Goal: Ask a question

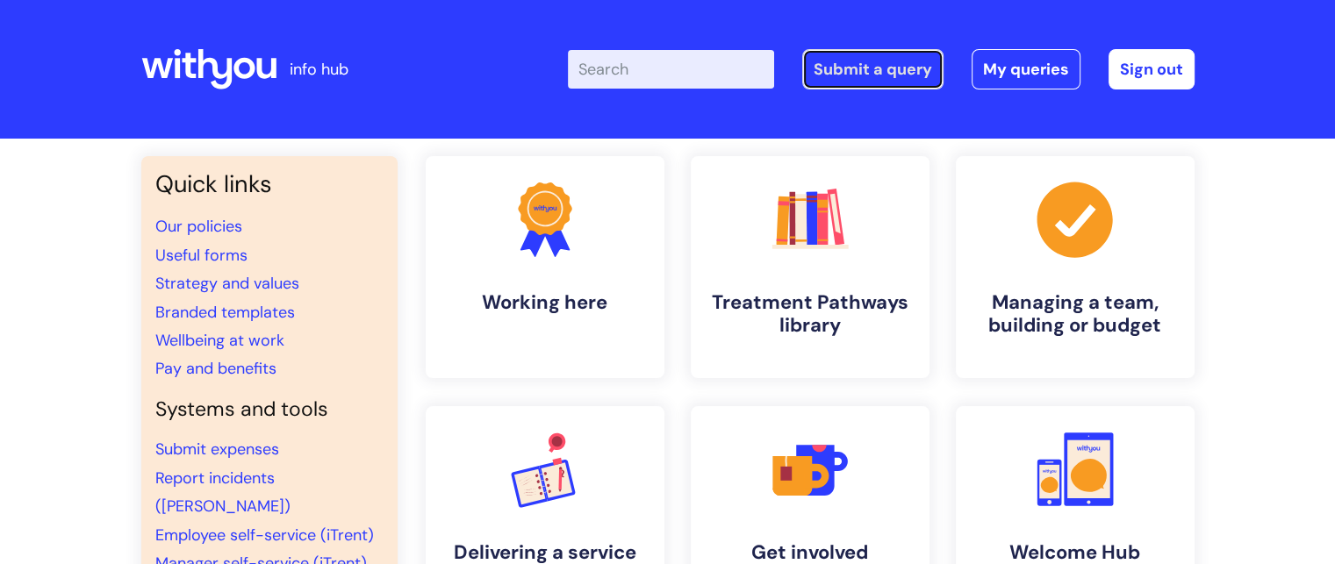
click at [894, 76] on link "Submit a query" at bounding box center [872, 69] width 141 height 40
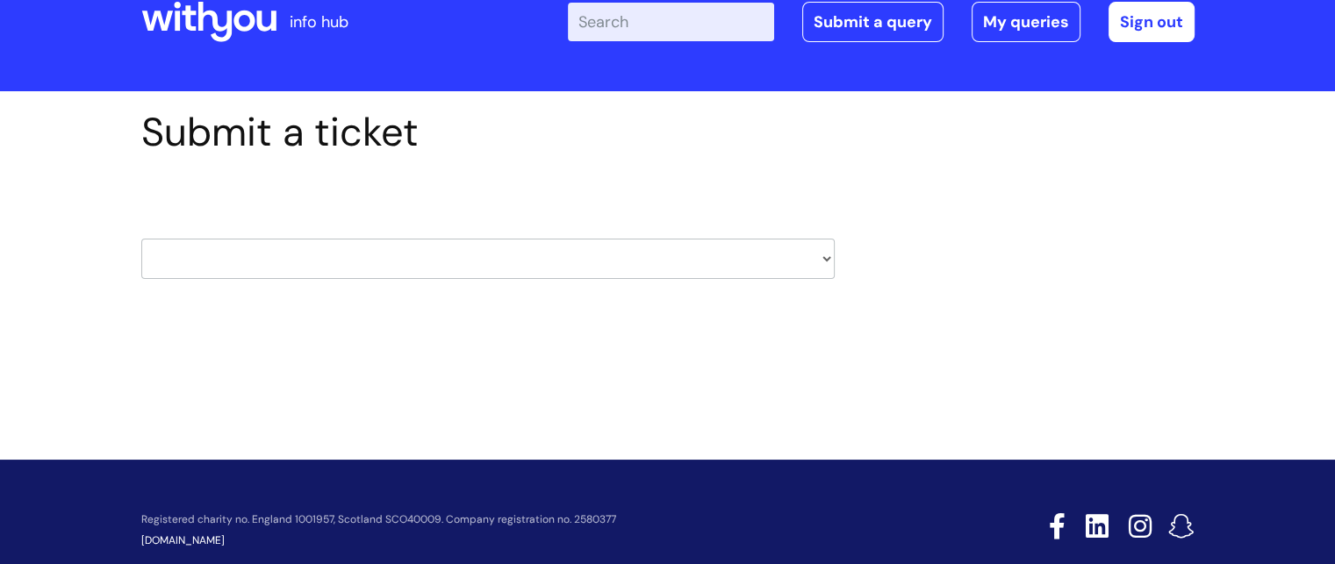
scroll to position [60, 0]
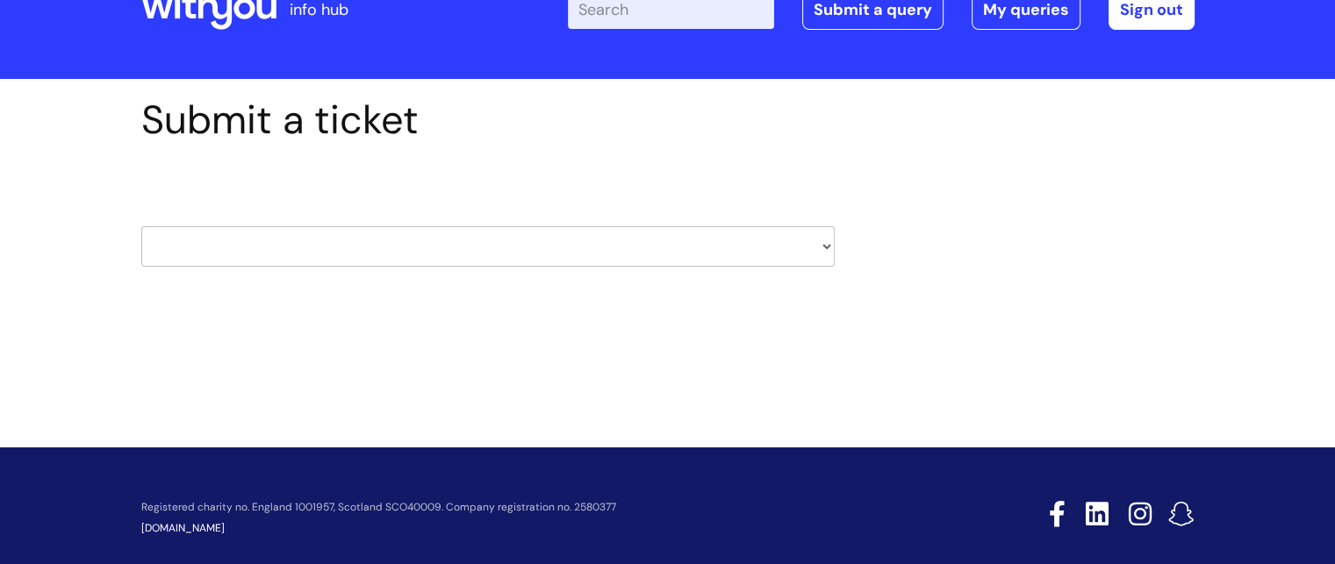
click at [800, 232] on select "HR / People IT and Support Clinical Drug Alerts Finance Accounts Data Support T…" at bounding box center [487, 246] width 693 height 40
click at [806, 248] on select "HR / People IT and Support Clinical Drug Alerts Finance Accounts Data Support T…" at bounding box center [487, 246] width 693 height 40
select select "it_and_support"
click at [141, 226] on select "HR / People IT and Support Clinical Drug Alerts Finance Accounts Data Support T…" at bounding box center [487, 246] width 693 height 40
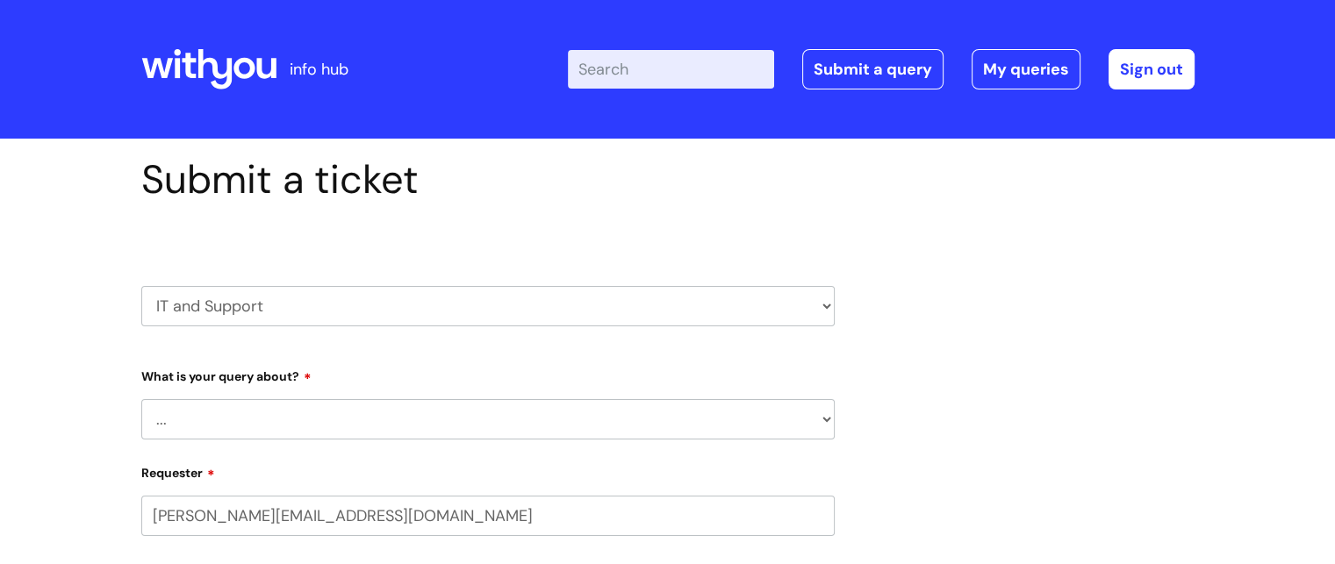
select select "80004286535"
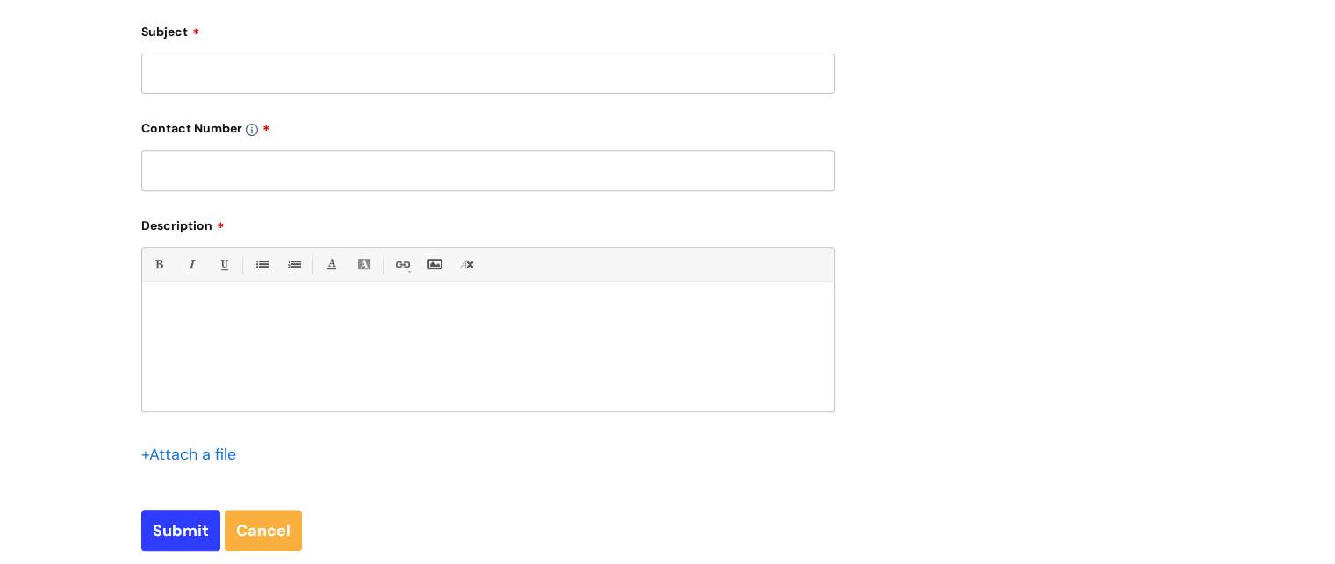
scroll to position [686, 0]
click at [278, 526] on link "Cancel" at bounding box center [263, 529] width 77 height 40
